Goal: Task Accomplishment & Management: Use online tool/utility

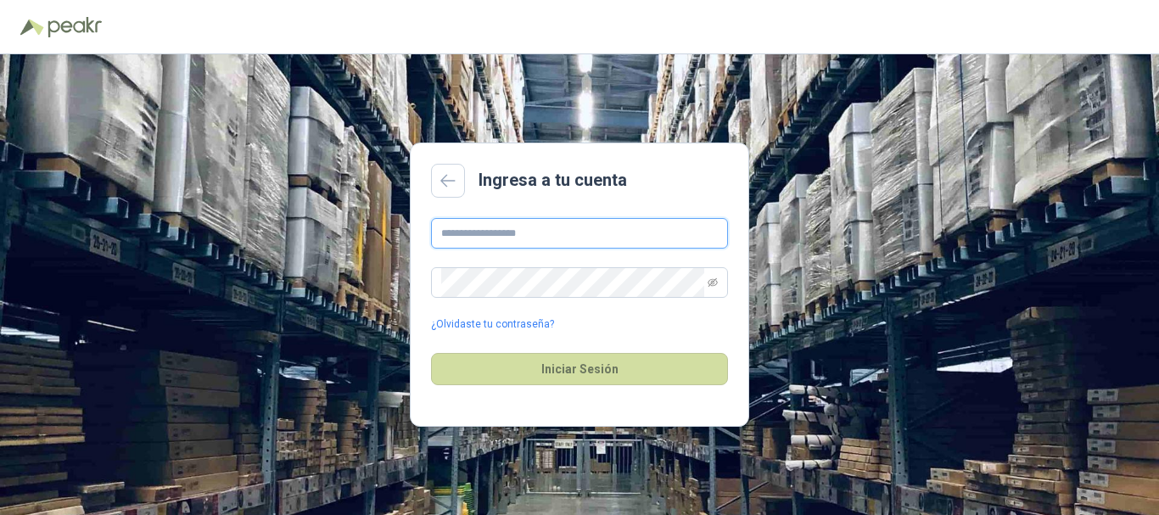
drag, startPoint x: 494, startPoint y: 226, endPoint x: 467, endPoint y: 195, distance: 40.9
click at [494, 226] on input "text" at bounding box center [579, 233] width 297 height 31
paste input "**********"
type input "**********"
click at [714, 285] on icon "eye-invisible" at bounding box center [712, 282] width 10 height 10
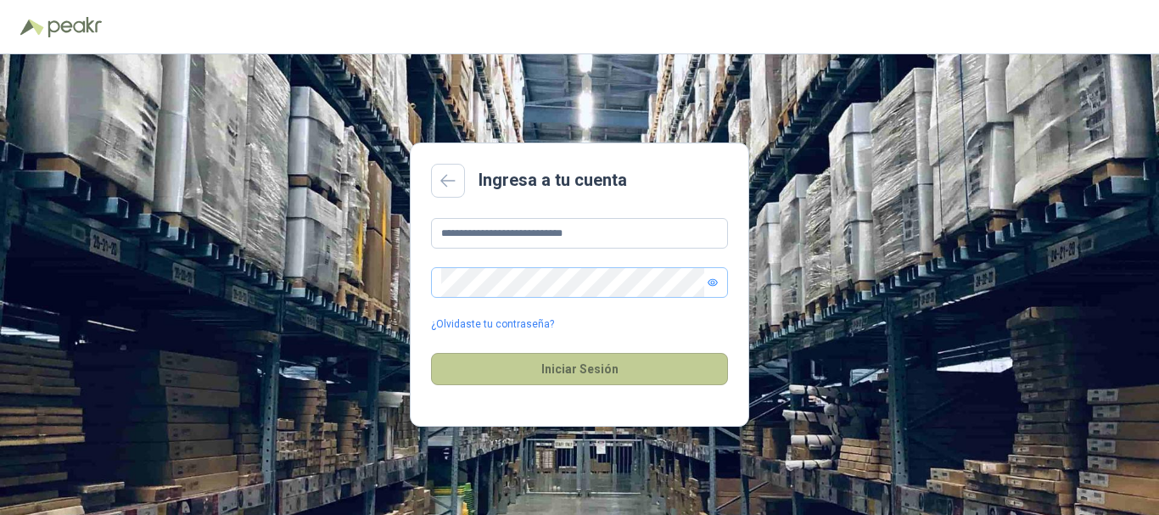
click at [640, 362] on button "Iniciar Sesión" at bounding box center [579, 369] width 297 height 32
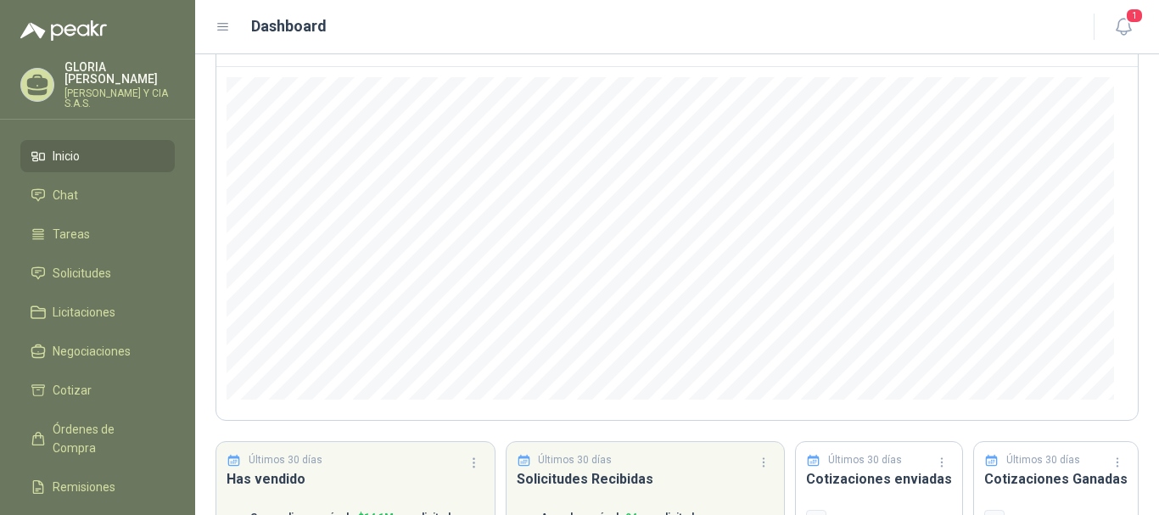
scroll to position [170, 0]
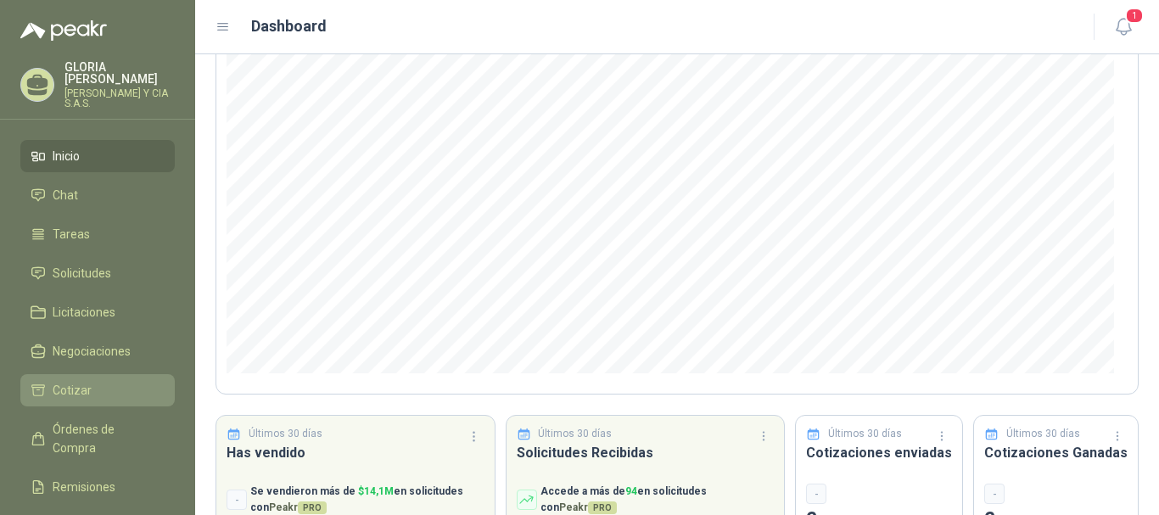
click at [107, 383] on li "Cotizar" at bounding box center [98, 390] width 134 height 19
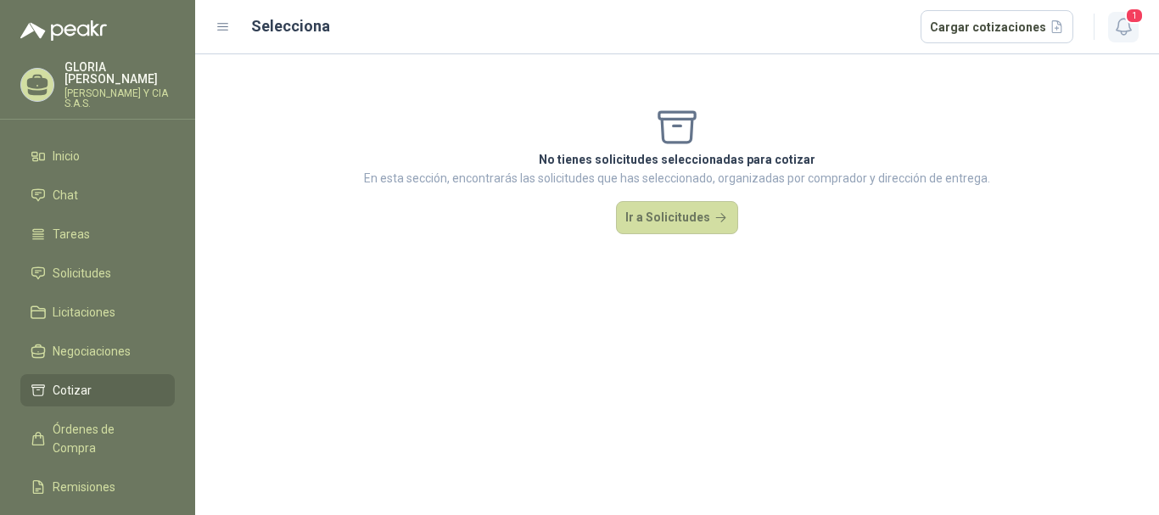
click at [1126, 20] on span "1" at bounding box center [1134, 16] width 19 height 16
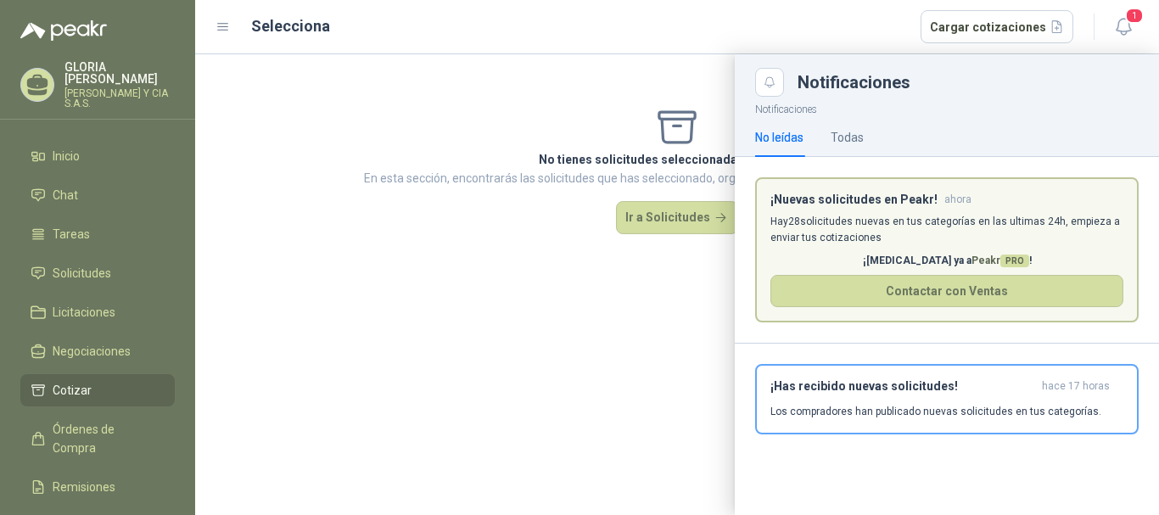
click at [920, 228] on p "Hay 28 solicitudes nuevas en tus categorías en las ultimas 24h, empieza a envia…" at bounding box center [946, 230] width 353 height 32
drag, startPoint x: 968, startPoint y: 385, endPoint x: 957, endPoint y: 385, distance: 11.0
click at [958, 385] on h3 "¡Has recibido nuevas solicitudes!" at bounding box center [902, 386] width 265 height 14
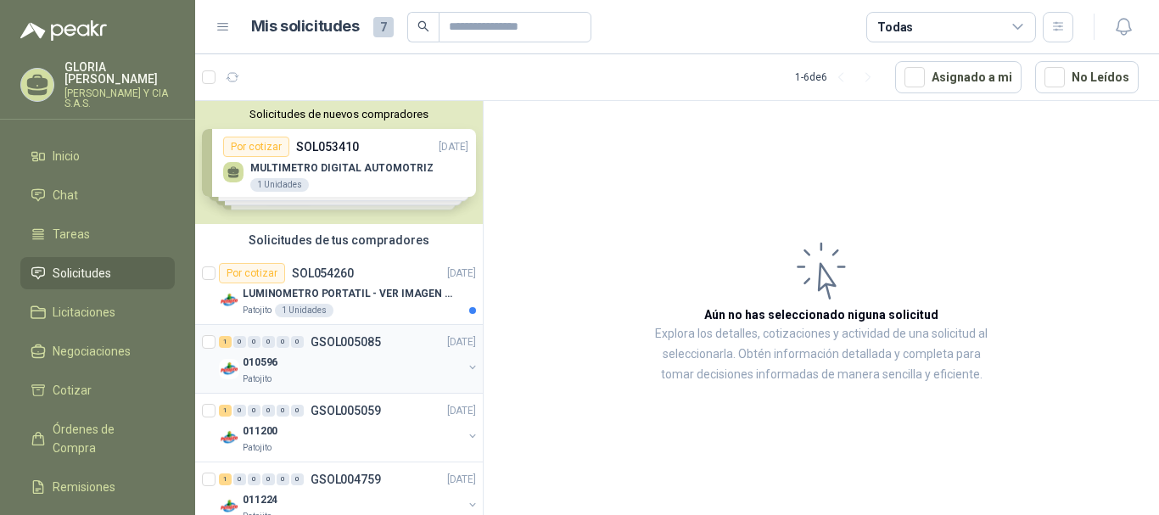
click at [374, 344] on p "GSOL005085" at bounding box center [345, 342] width 70 height 12
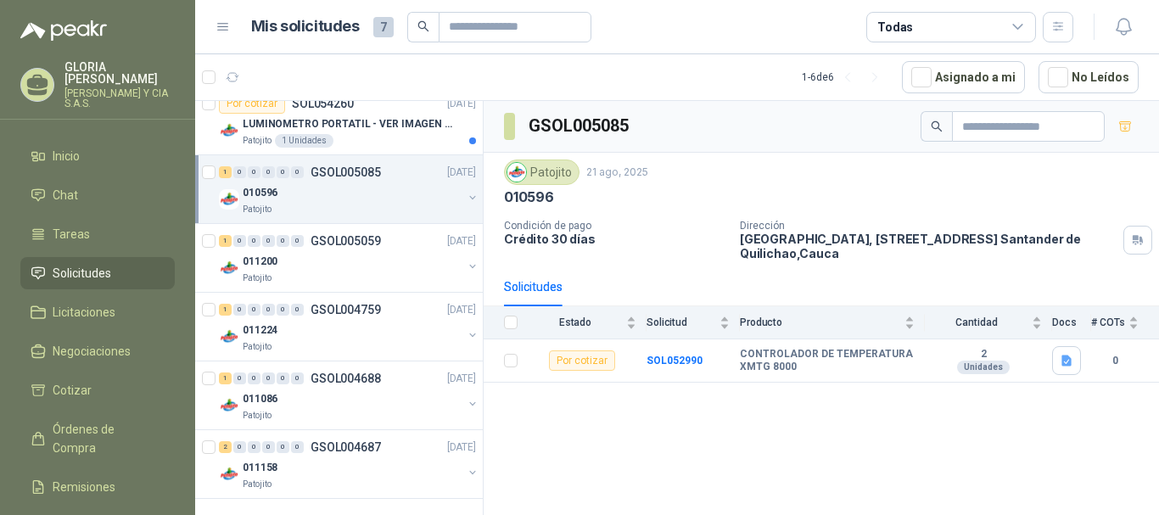
scroll to position [171, 0]
click at [364, 446] on p "GSOL004687" at bounding box center [345, 445] width 70 height 12
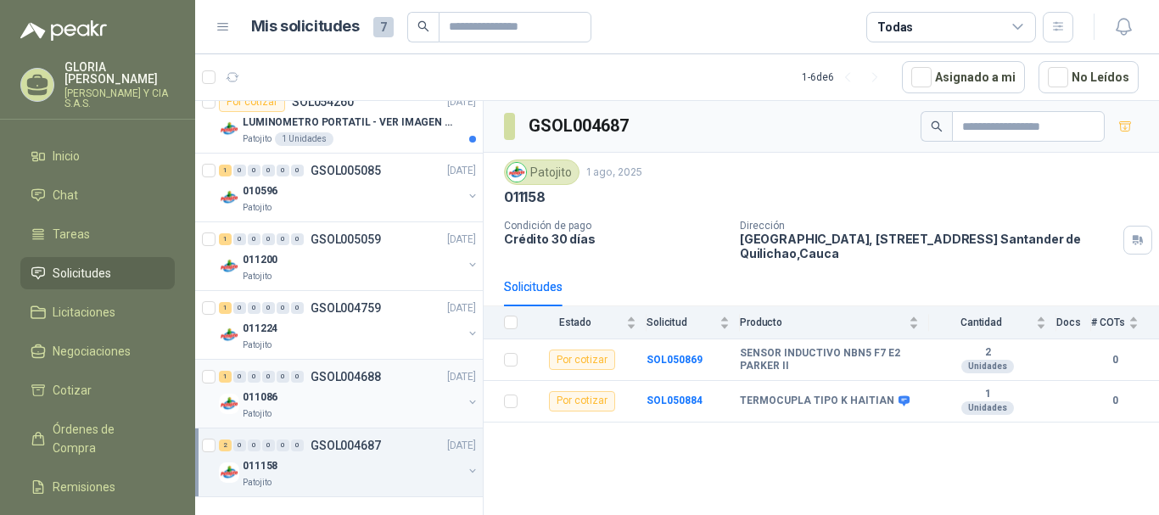
click at [339, 387] on div "011086" at bounding box center [353, 397] width 220 height 20
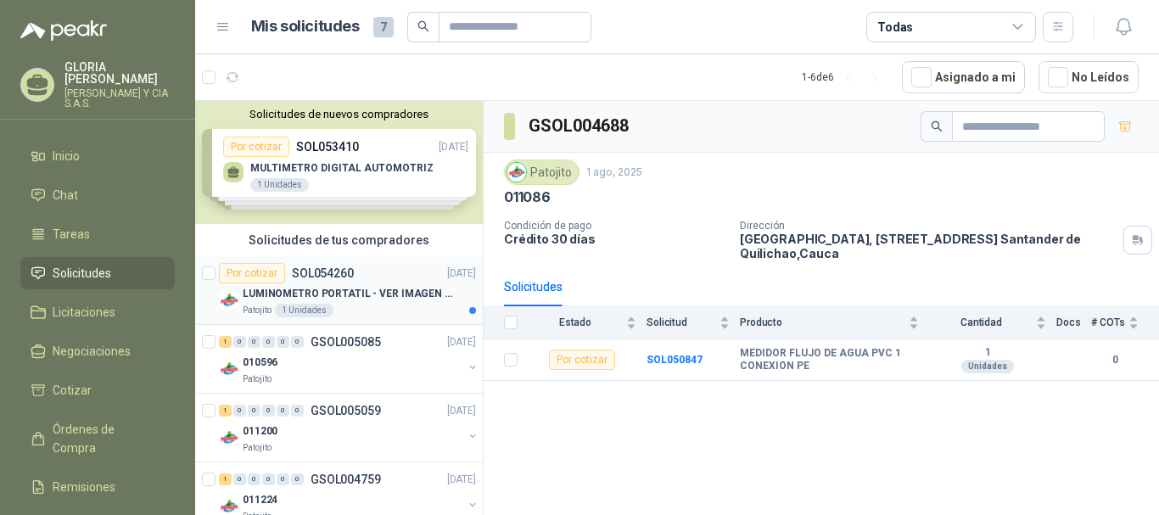
click at [382, 296] on p "LUMINOMETRO PORTATIL - VER IMAGEN ADJUNTA" at bounding box center [348, 294] width 211 height 16
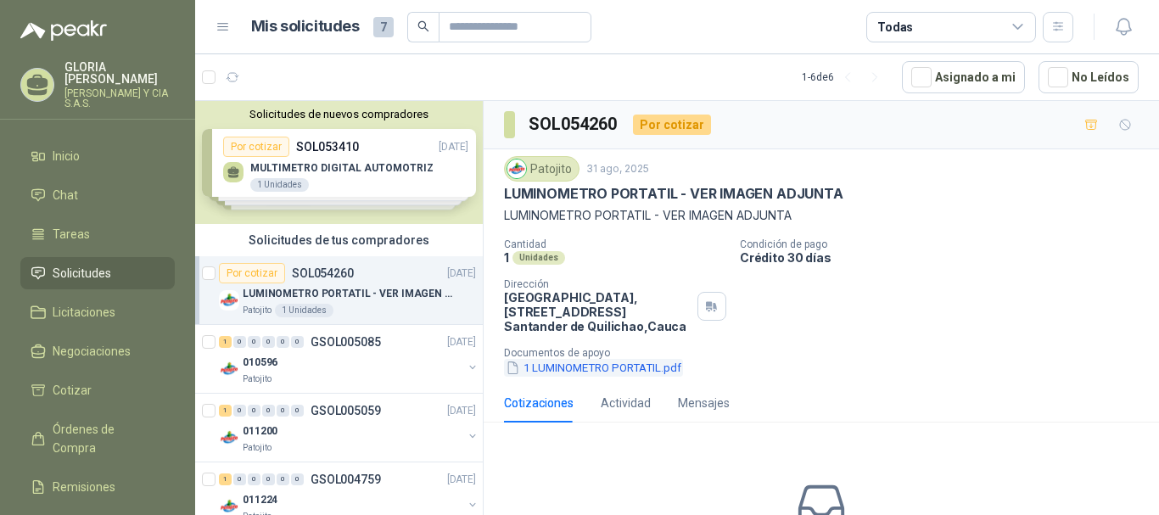
click at [598, 365] on button "1 LUMINOMETRO PORTATIL.pdf" at bounding box center [593, 368] width 179 height 18
